Goal: Information Seeking & Learning: Learn about a topic

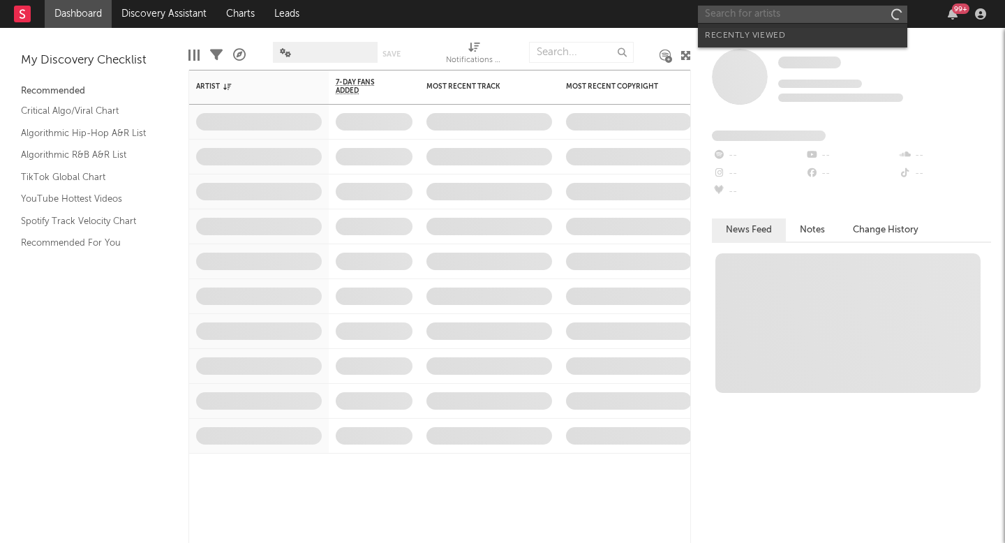
click at [758, 15] on input "text" at bounding box center [802, 14] width 209 height 17
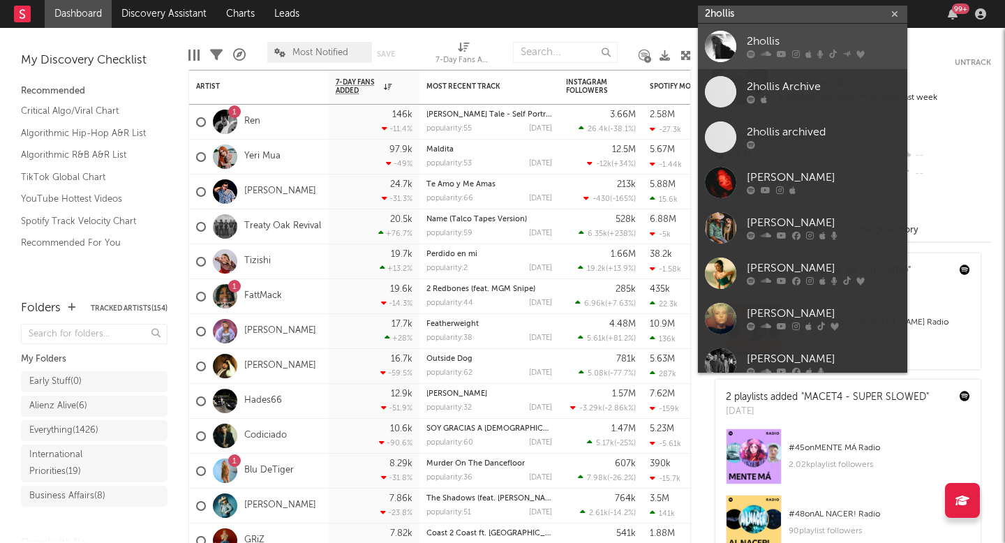
type input "2hollis"
click at [777, 52] on icon at bounding box center [782, 54] width 10 height 8
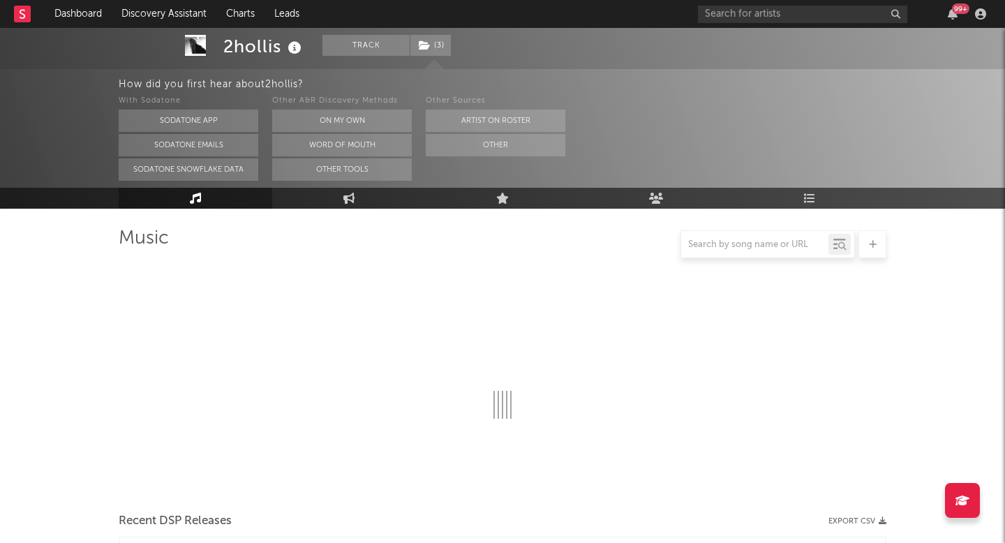
scroll to position [115, 0]
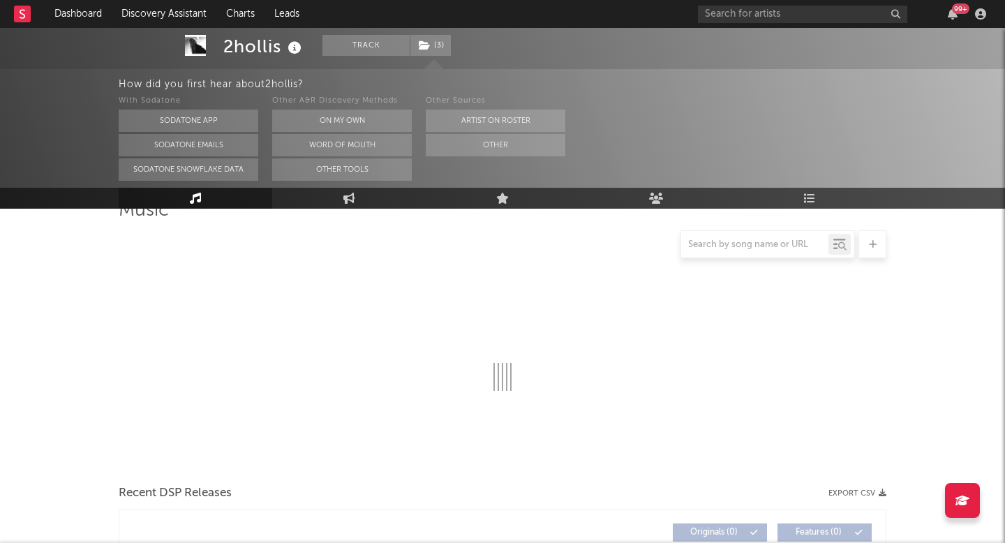
select select "6m"
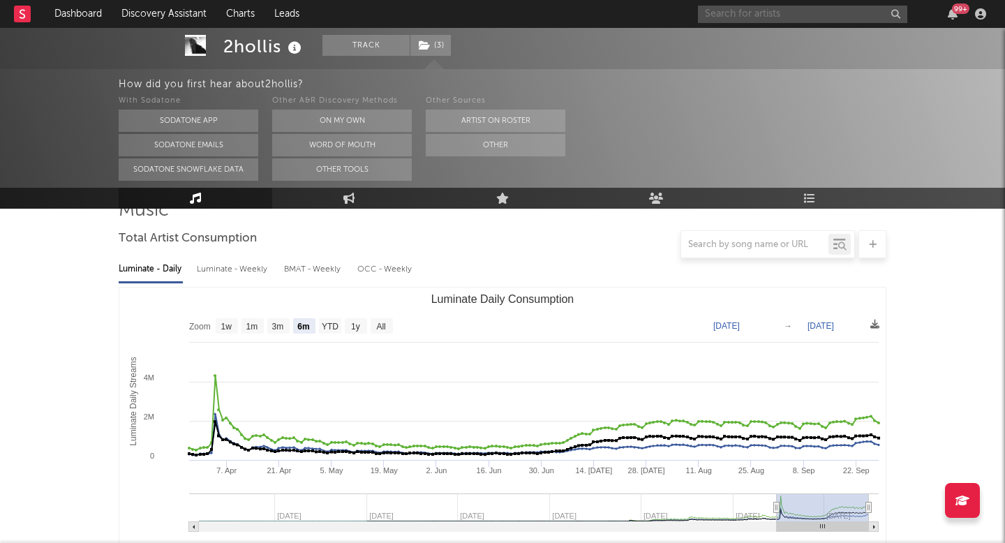
click at [756, 8] on input "text" at bounding box center [802, 14] width 209 height 17
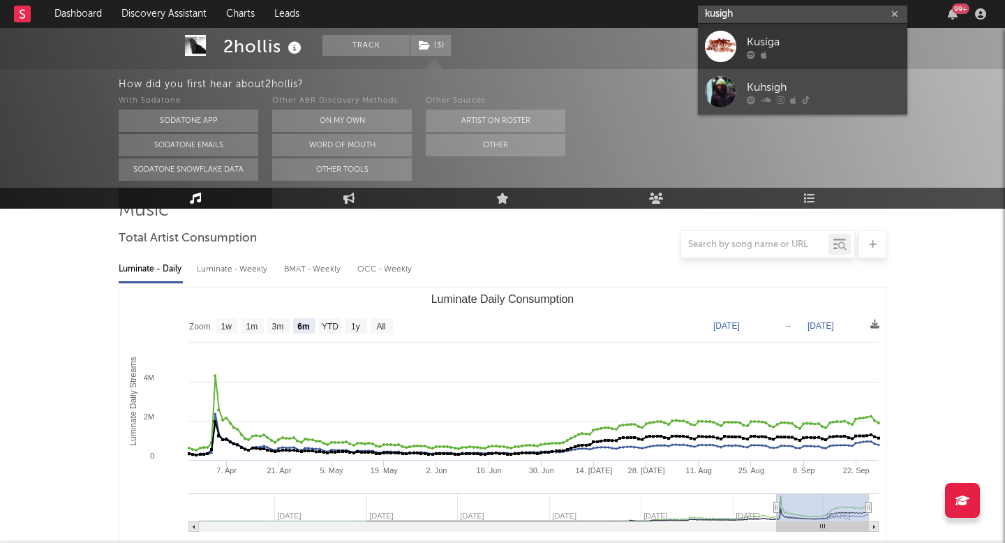
type input "kusigh"
click at [776, 87] on div "Kuhsigh" at bounding box center [824, 87] width 154 height 17
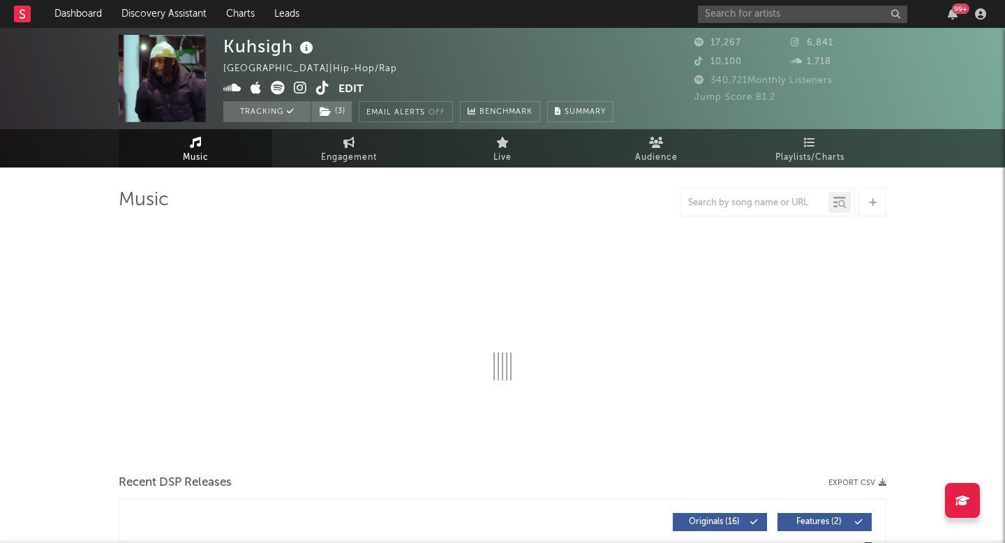
select select "6m"
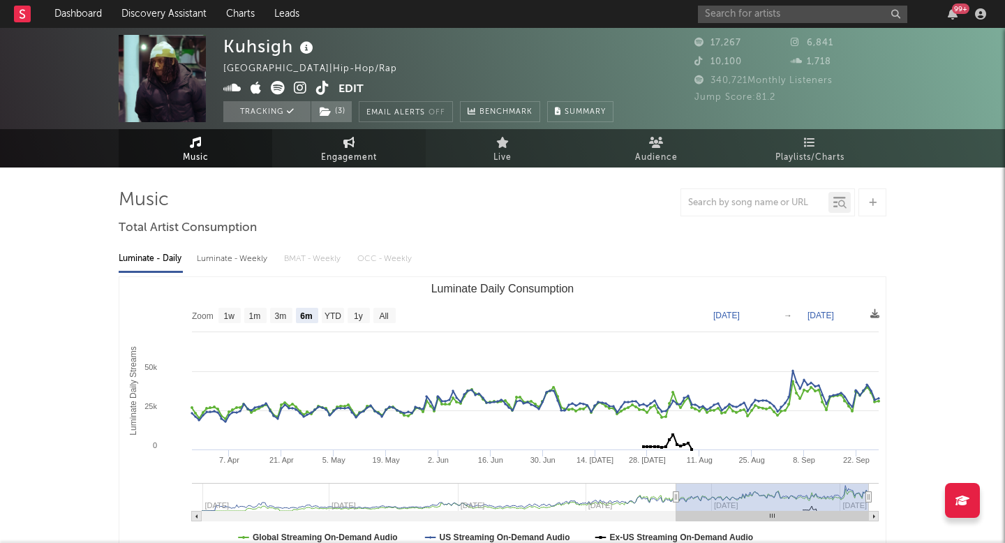
click at [370, 162] on span "Engagement" at bounding box center [349, 157] width 56 height 17
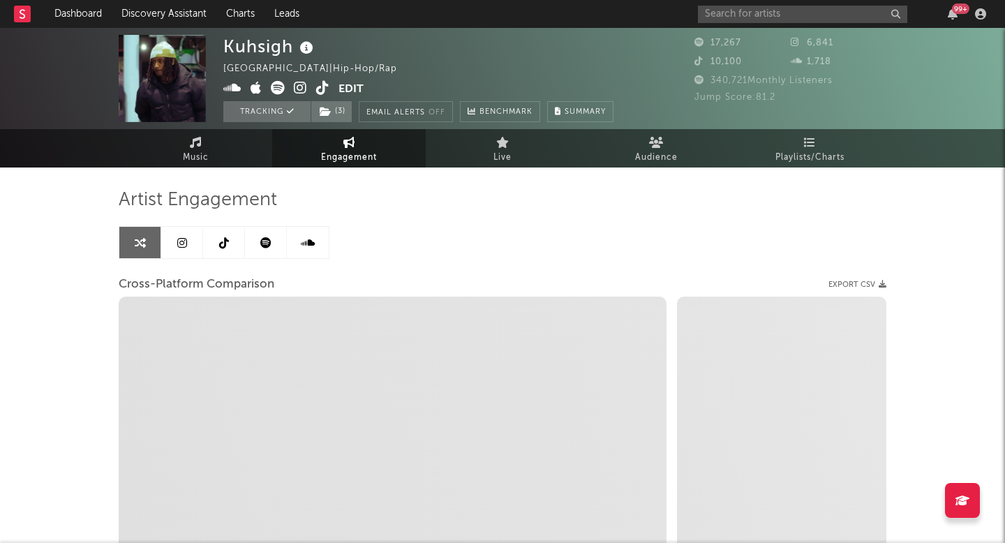
select select "1w"
select select "1m"
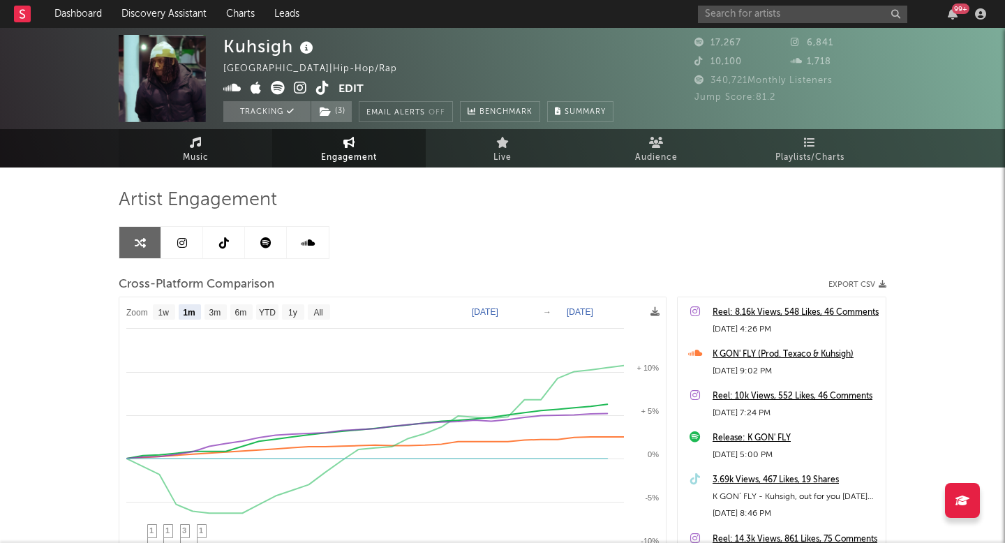
click at [176, 134] on link "Music" at bounding box center [196, 148] width 154 height 38
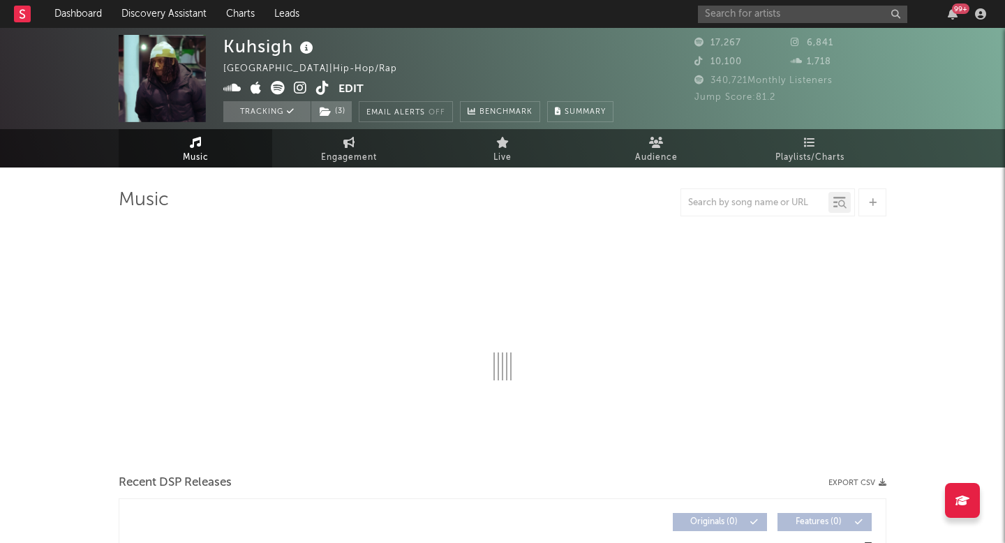
select select "6m"
